Goal: Information Seeking & Learning: Learn about a topic

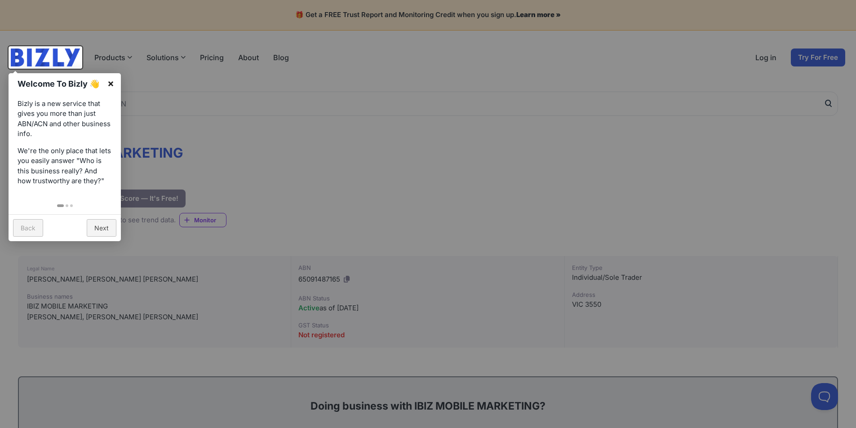
click at [111, 85] on link "×" at bounding box center [111, 83] width 20 height 20
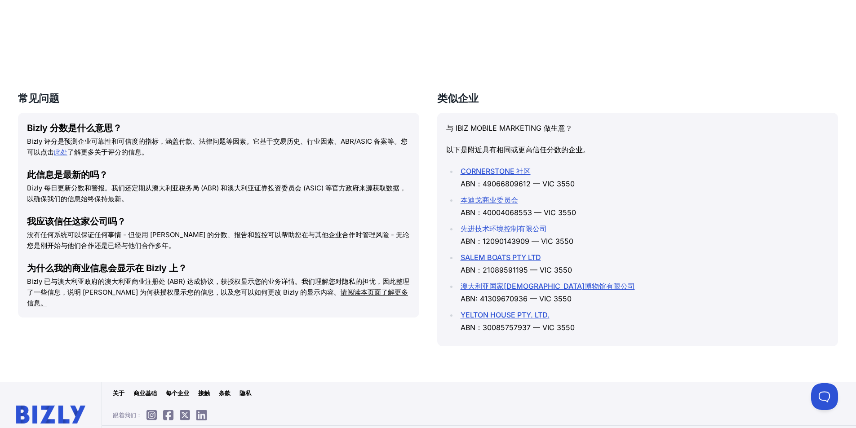
scroll to position [1148, 0]
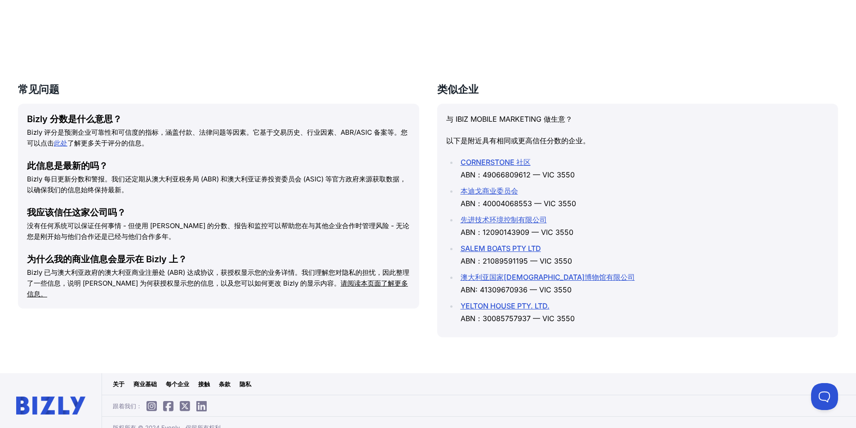
click at [170, 407] on icon at bounding box center [168, 407] width 10 height 0
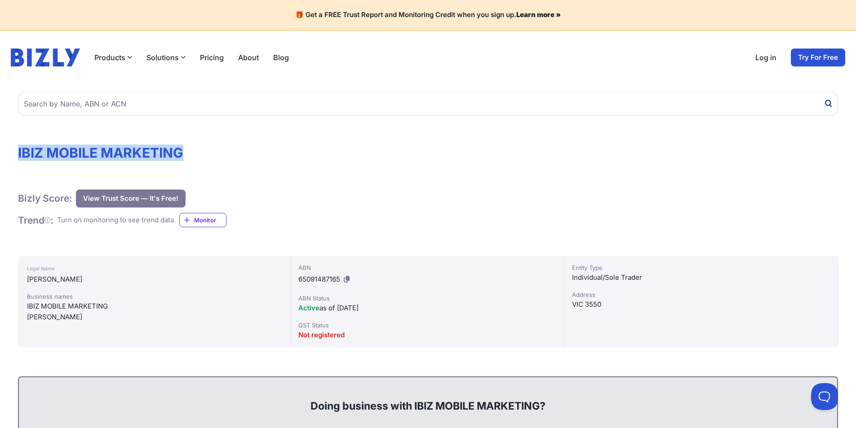
drag, startPoint x: 174, startPoint y: 157, endPoint x: 13, endPoint y: 157, distance: 160.4
copy h1 "IBIZ MOBILE MARKETING"
